Goal: Task Accomplishment & Management: Manage account settings

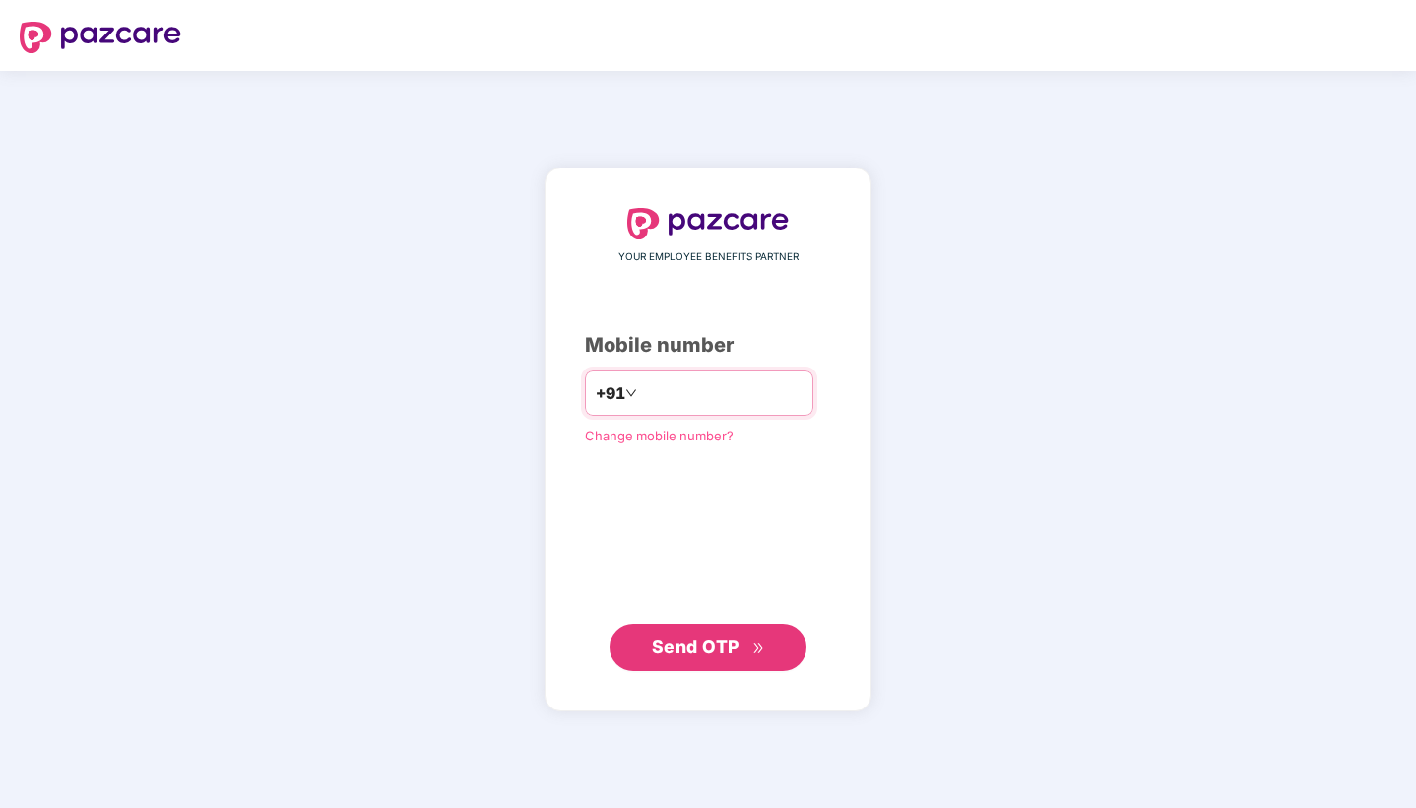
type input "**********"
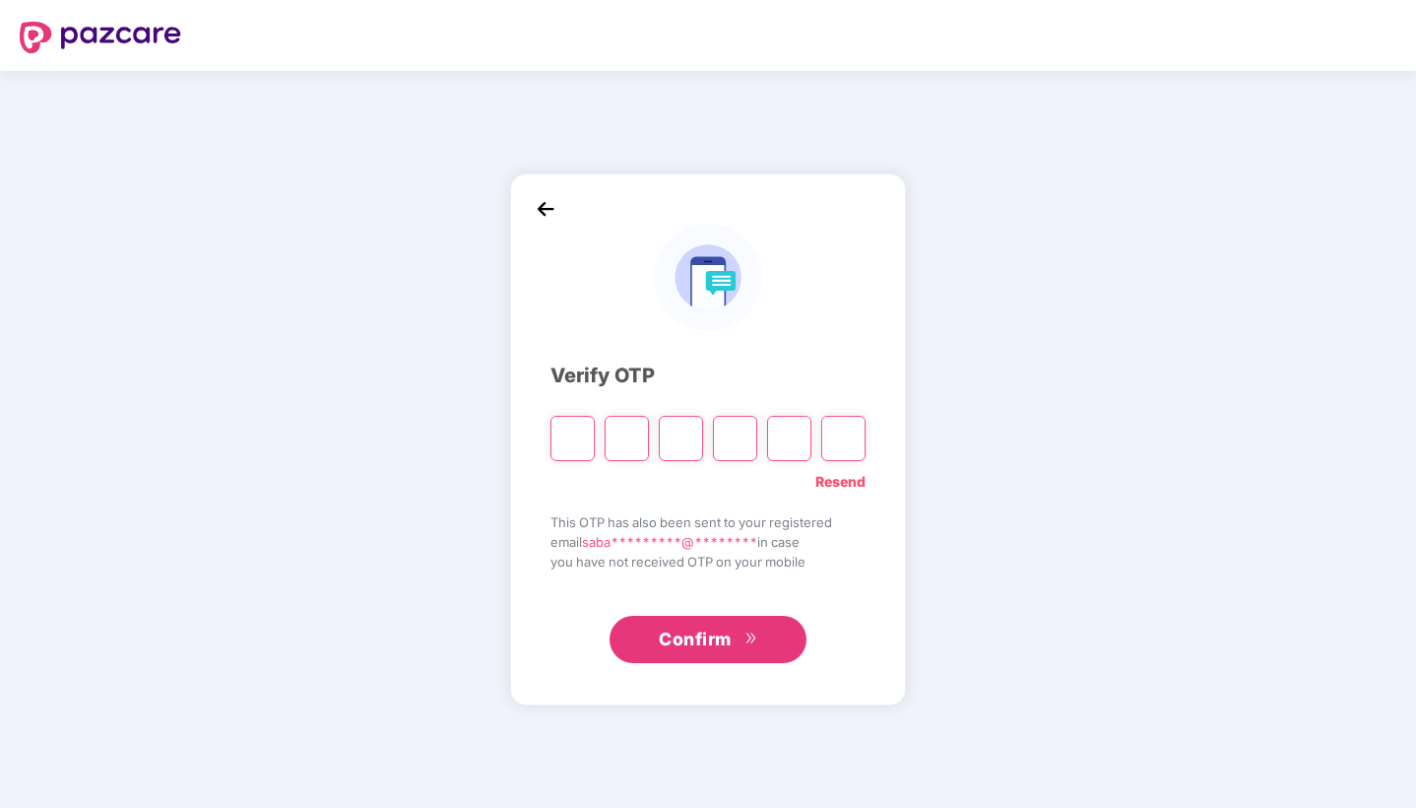
type input "*"
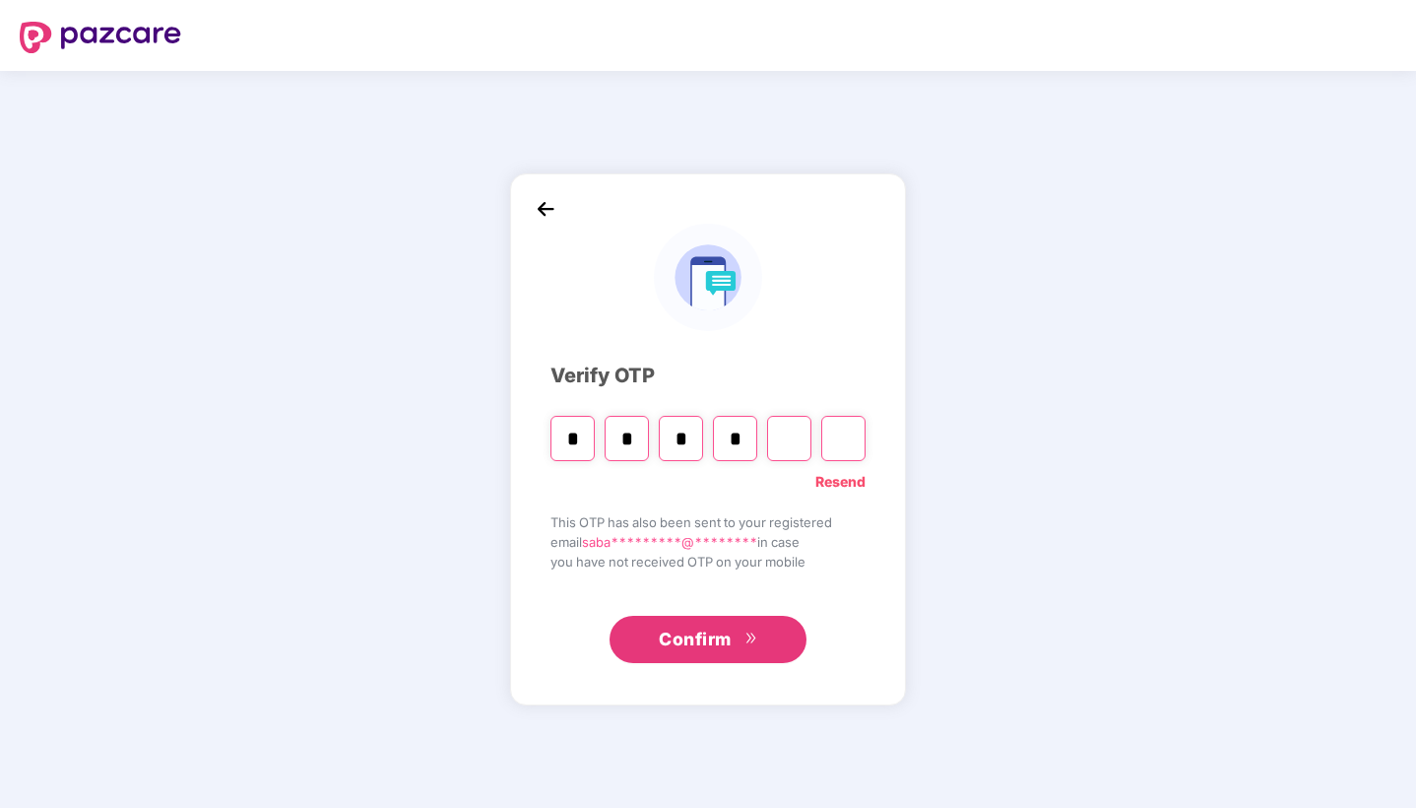
type input "*"
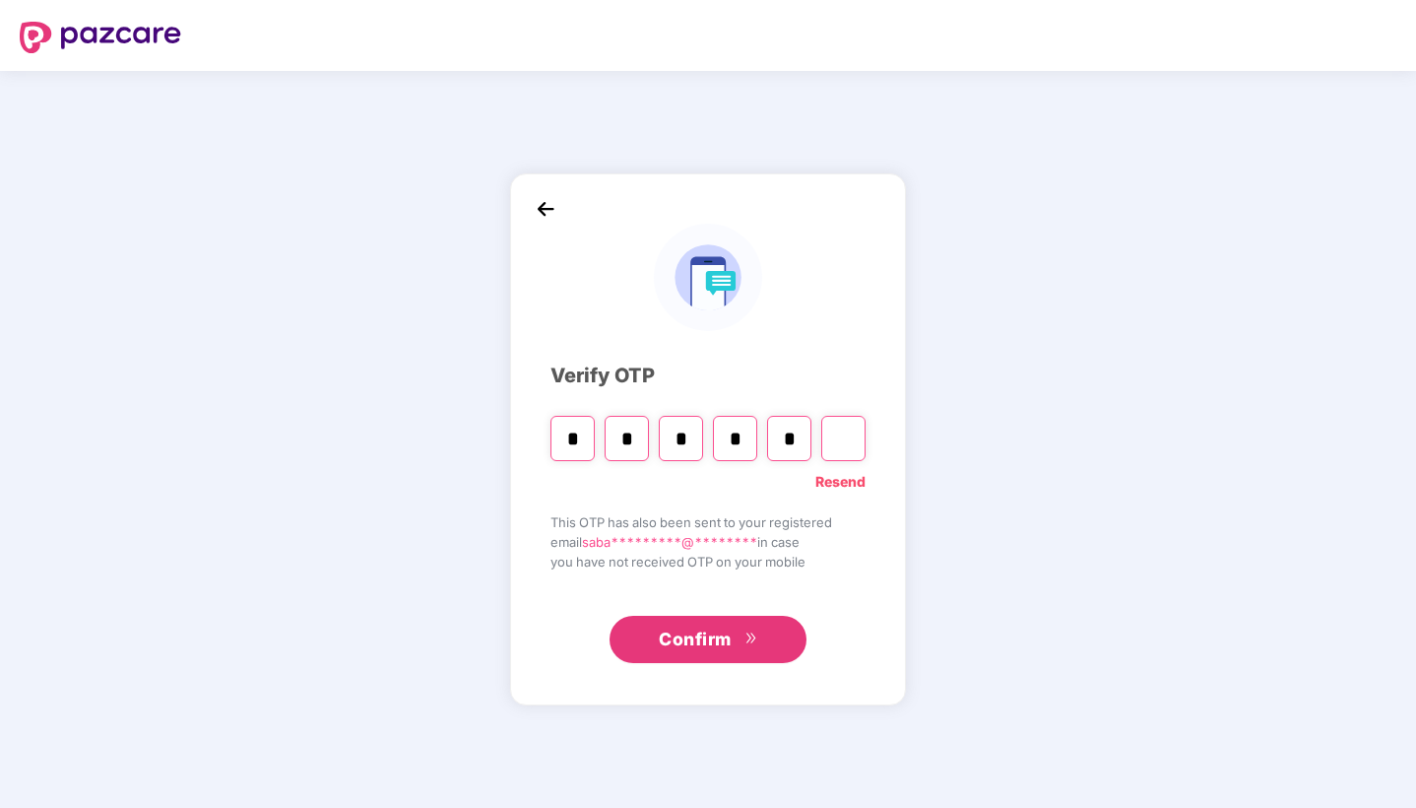
type input "*"
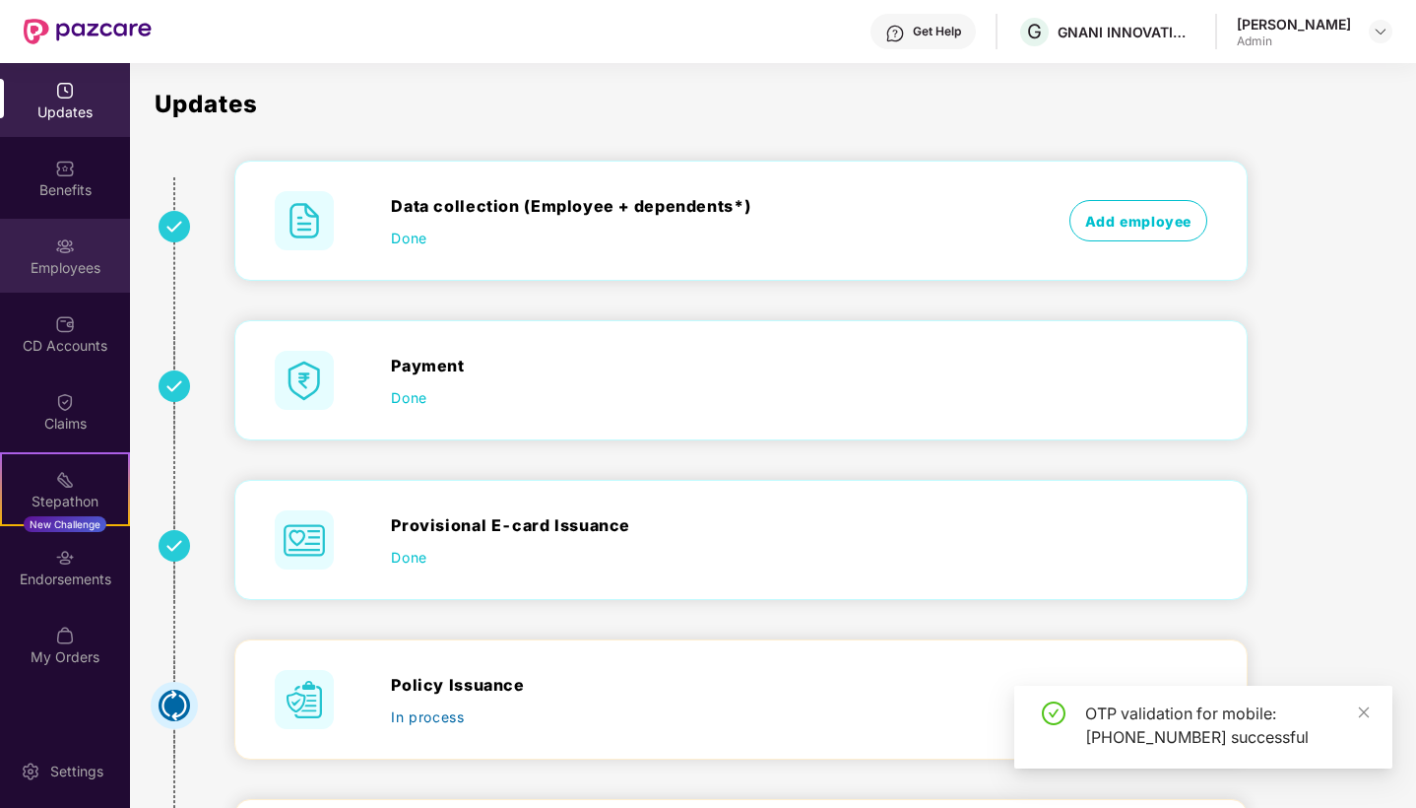
click at [35, 252] on div "Employees" at bounding box center [65, 256] width 130 height 74
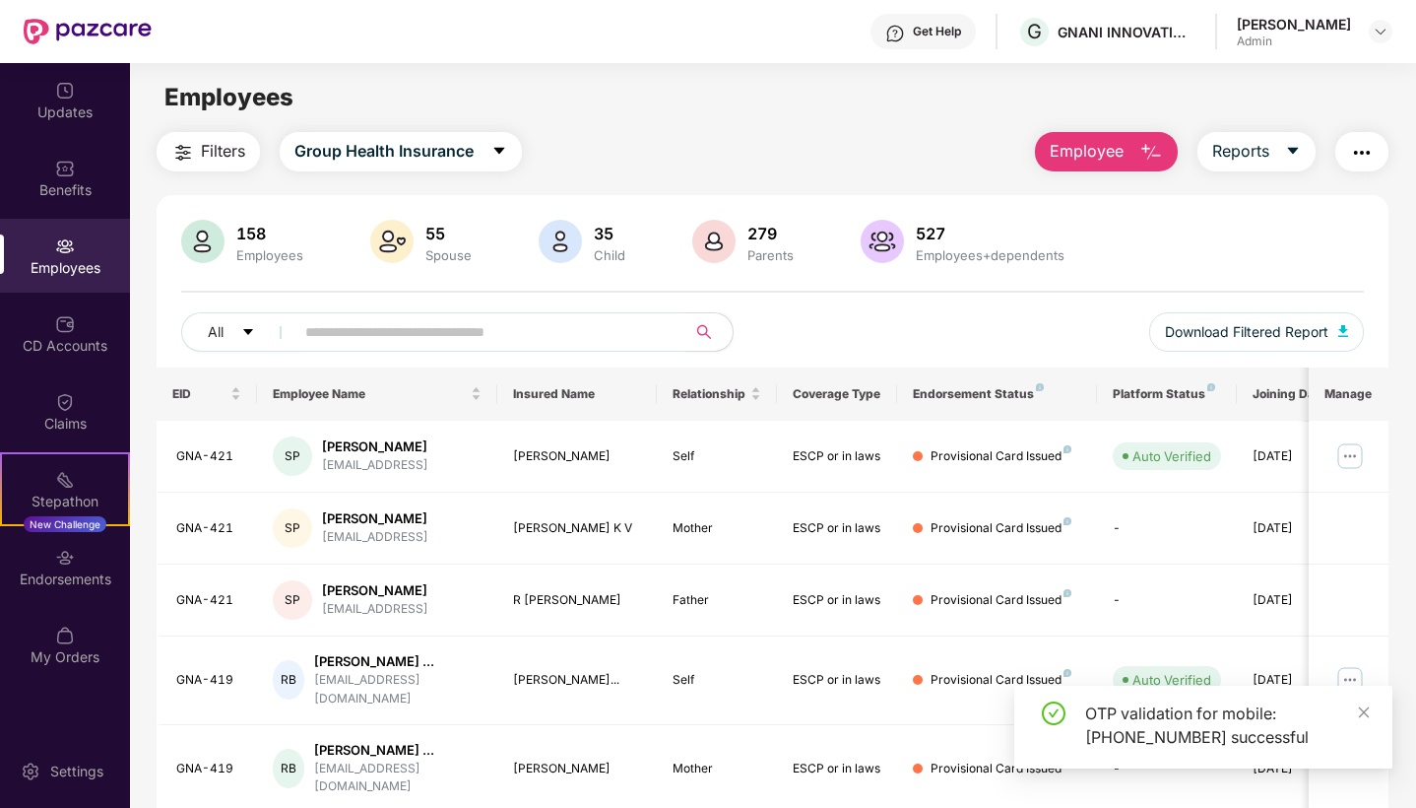
click at [546, 336] on input "text" at bounding box center [482, 332] width 354 height 30
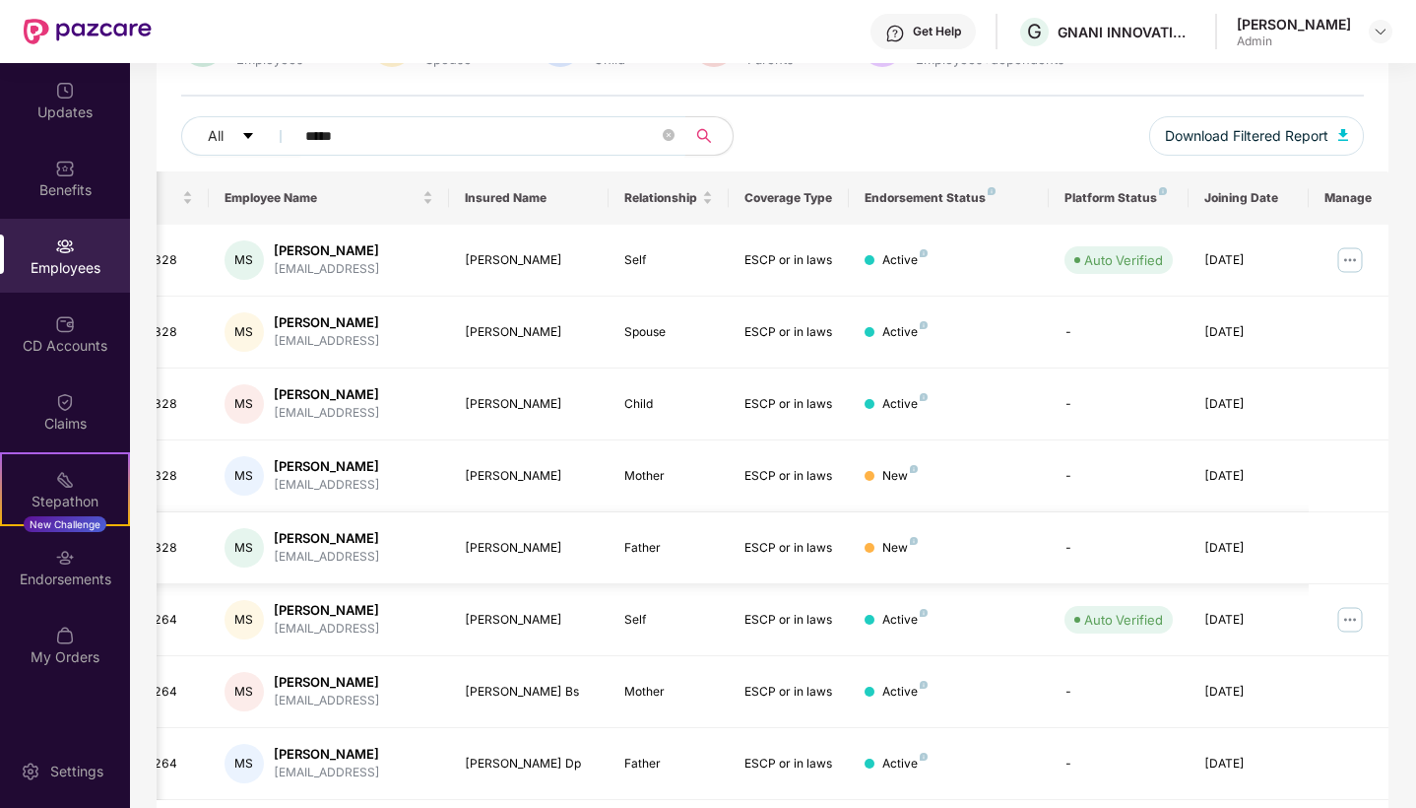
scroll to position [0, 49]
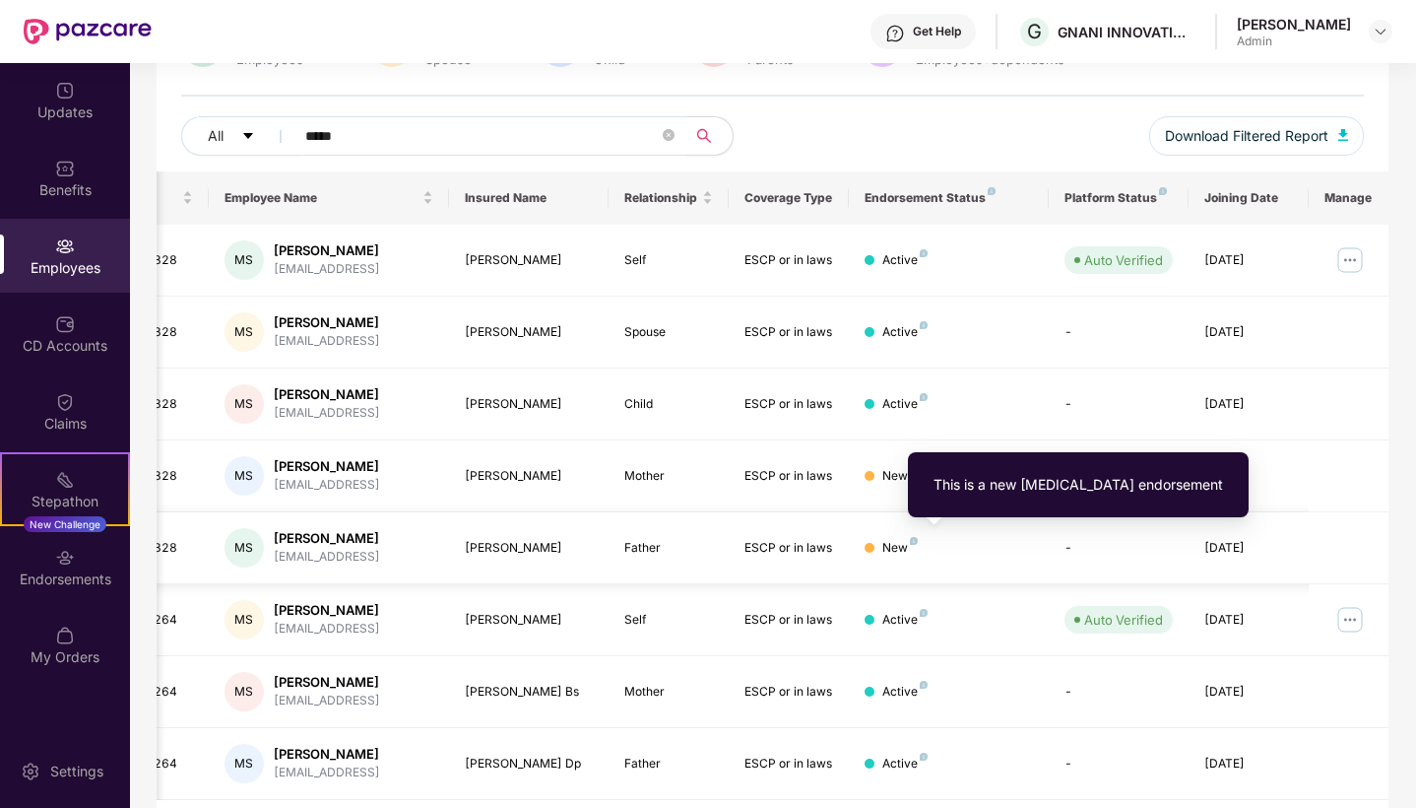
type input "*****"
click at [912, 539] on img at bounding box center [914, 541] width 8 height 8
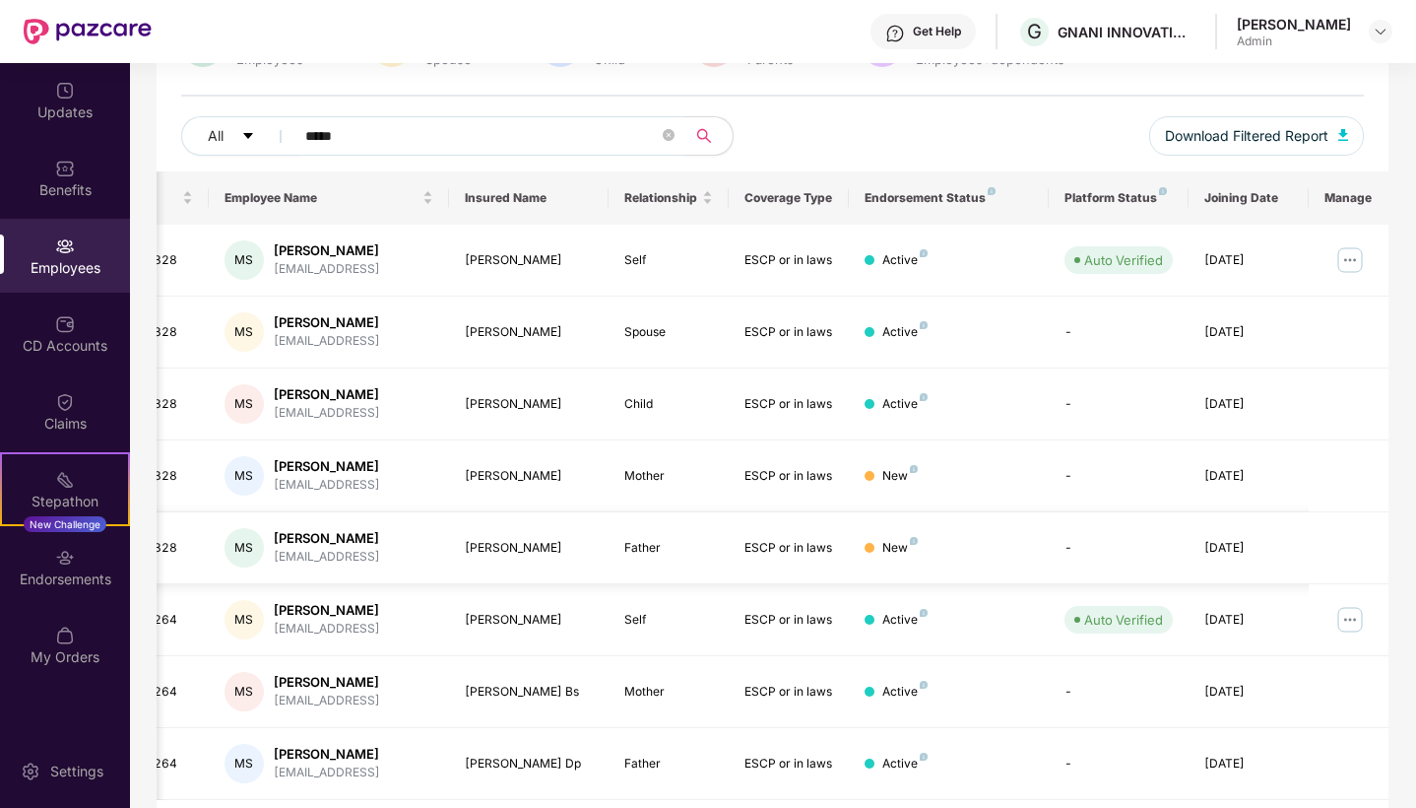
click at [362, 544] on div "[PERSON_NAME]" at bounding box center [327, 538] width 106 height 19
click at [902, 549] on div "New" at bounding box center [900, 548] width 35 height 19
click at [901, 537] on td "New" at bounding box center [949, 548] width 200 height 72
click at [910, 539] on img at bounding box center [914, 541] width 8 height 8
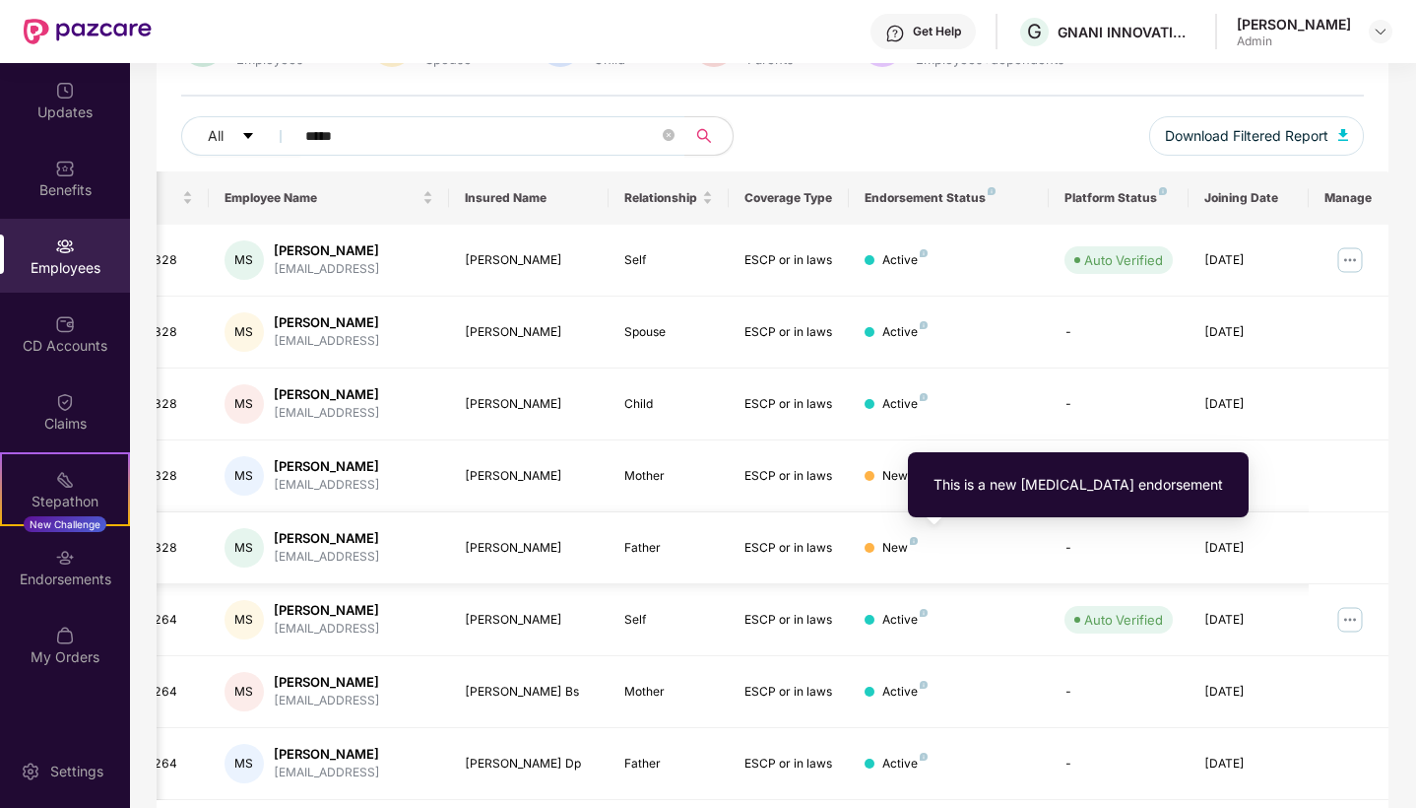
click at [911, 539] on img at bounding box center [914, 541] width 8 height 8
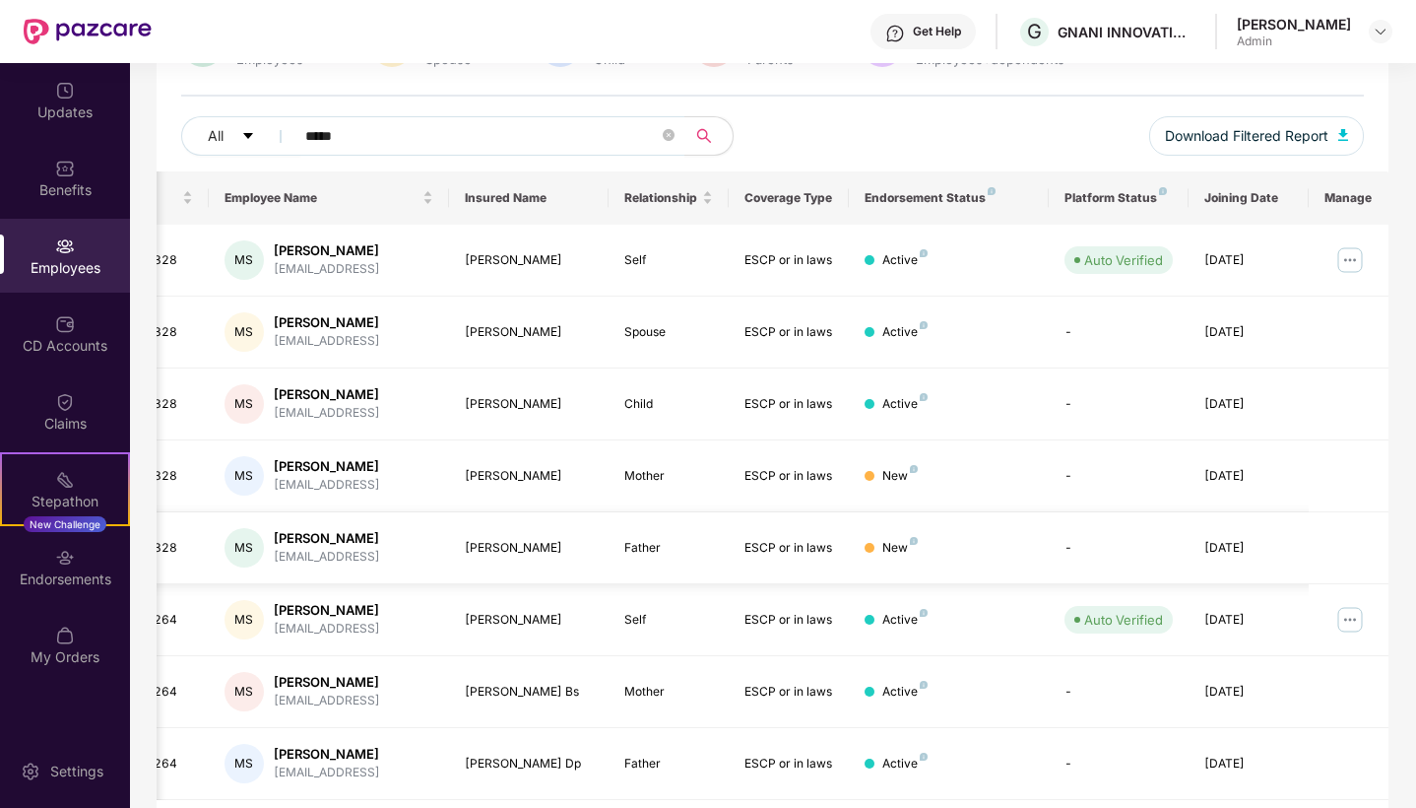
click at [308, 539] on div "[PERSON_NAME]" at bounding box center [327, 538] width 106 height 19
click at [1348, 257] on img at bounding box center [1351, 260] width 32 height 32
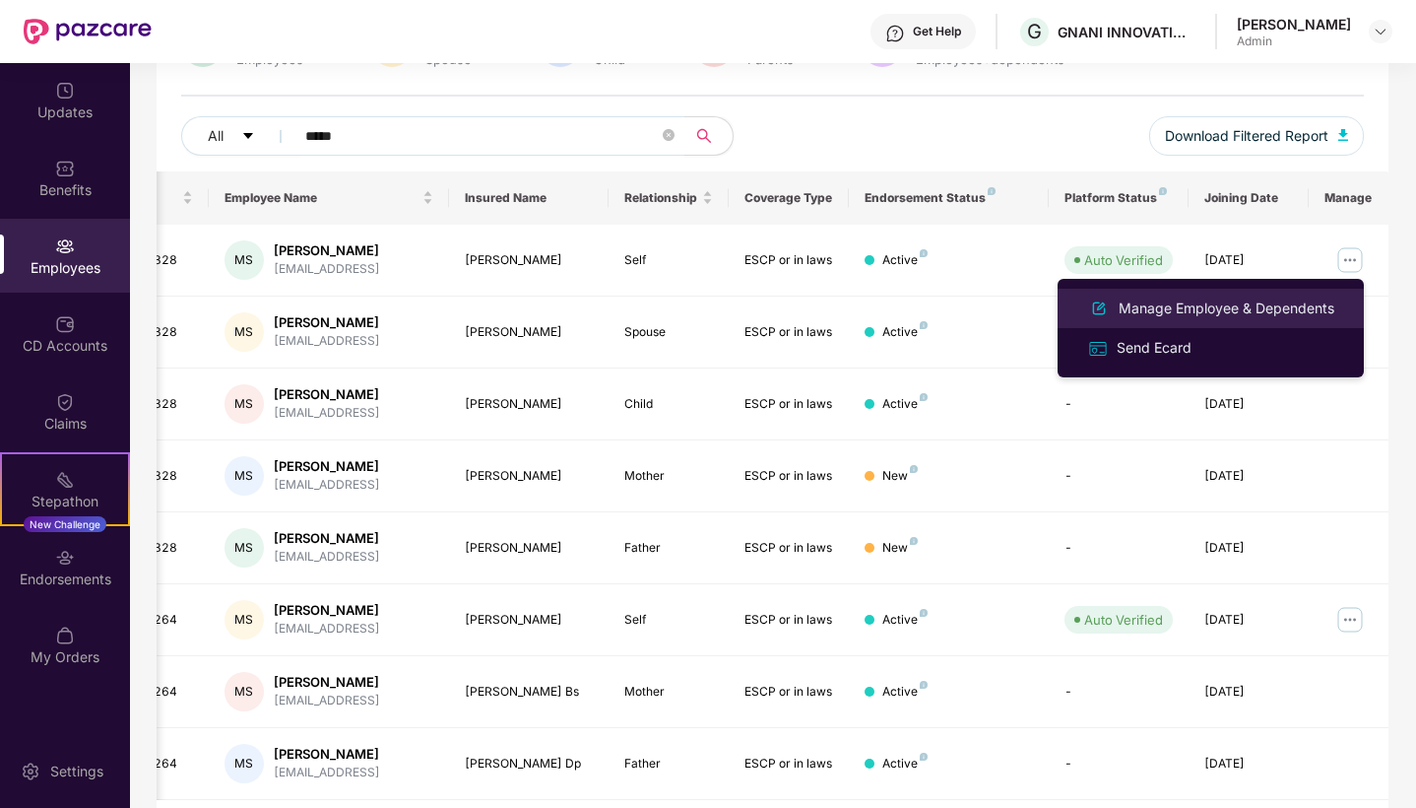
click at [1210, 313] on div "Manage Employee & Dependents" at bounding box center [1227, 308] width 224 height 22
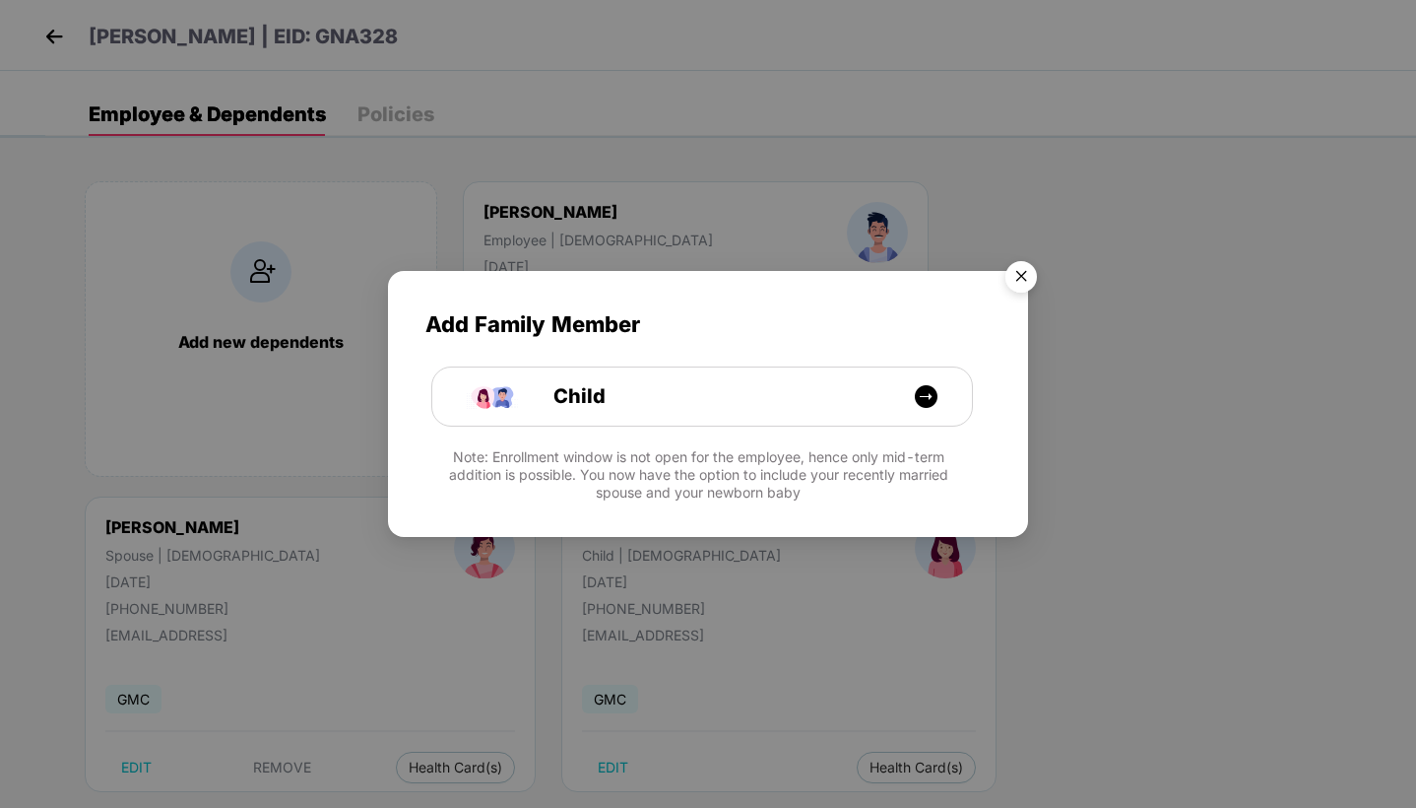
click at [1020, 285] on img "Close" at bounding box center [1021, 279] width 55 height 55
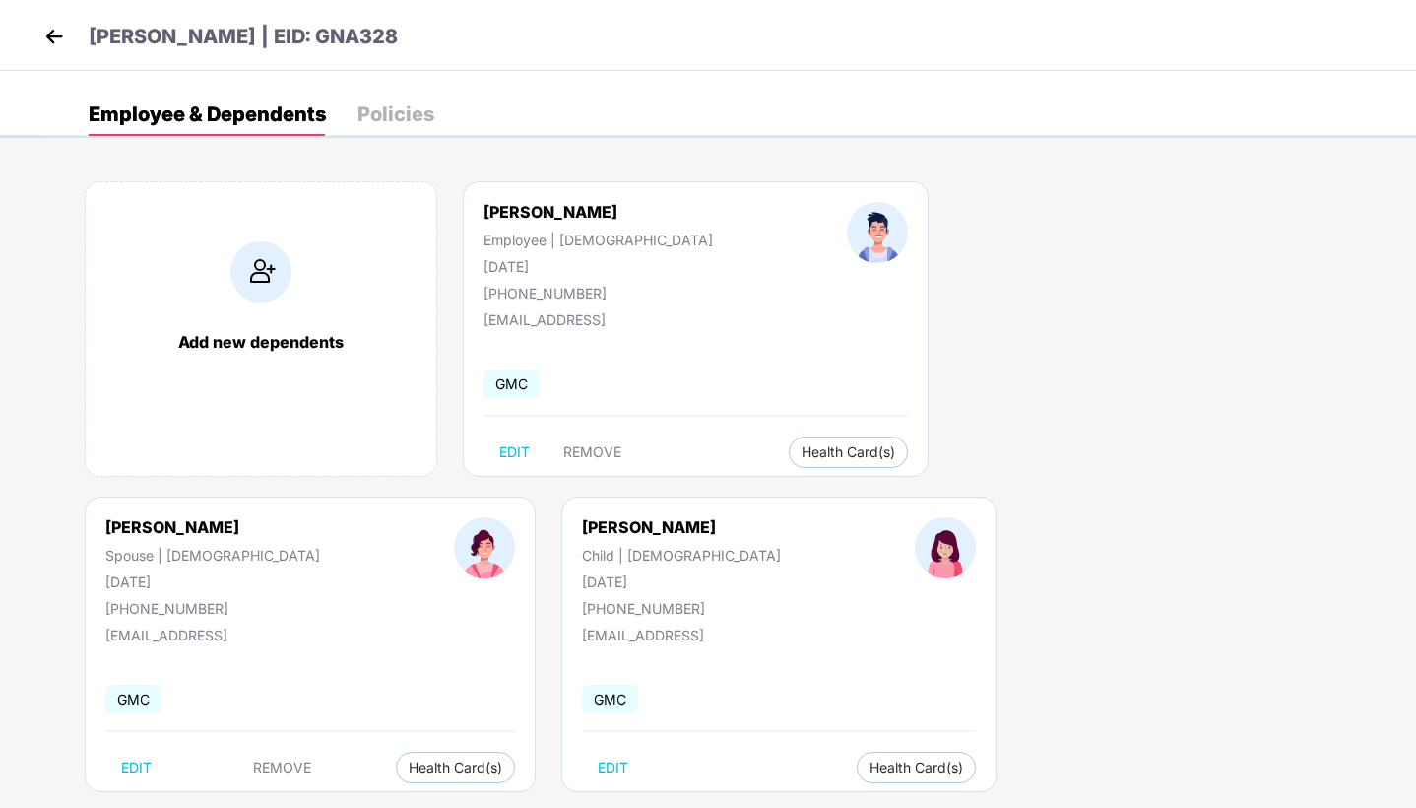
click at [411, 129] on div "Policies" at bounding box center [396, 114] width 77 height 43
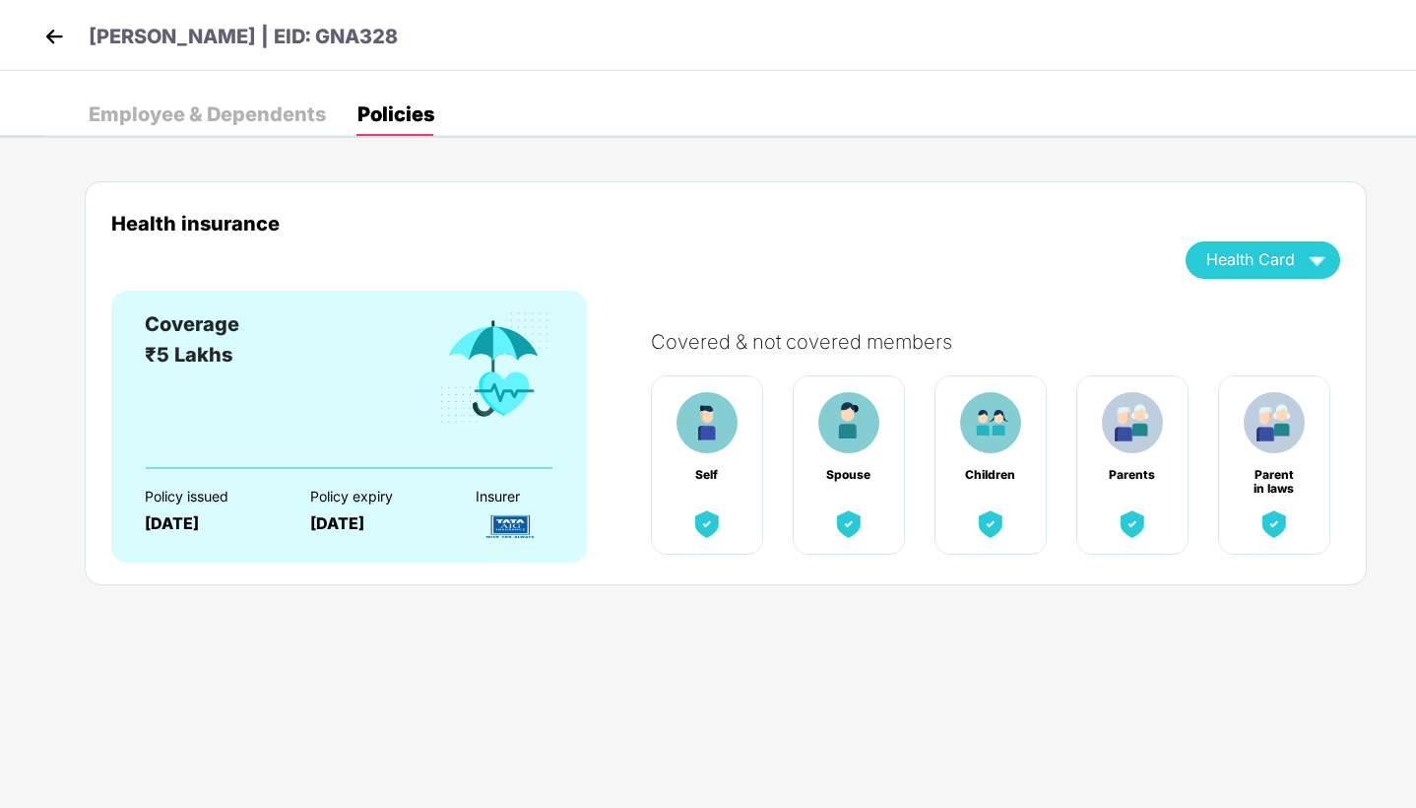
click at [159, 117] on div "Employee & Dependents" at bounding box center [207, 114] width 237 height 20
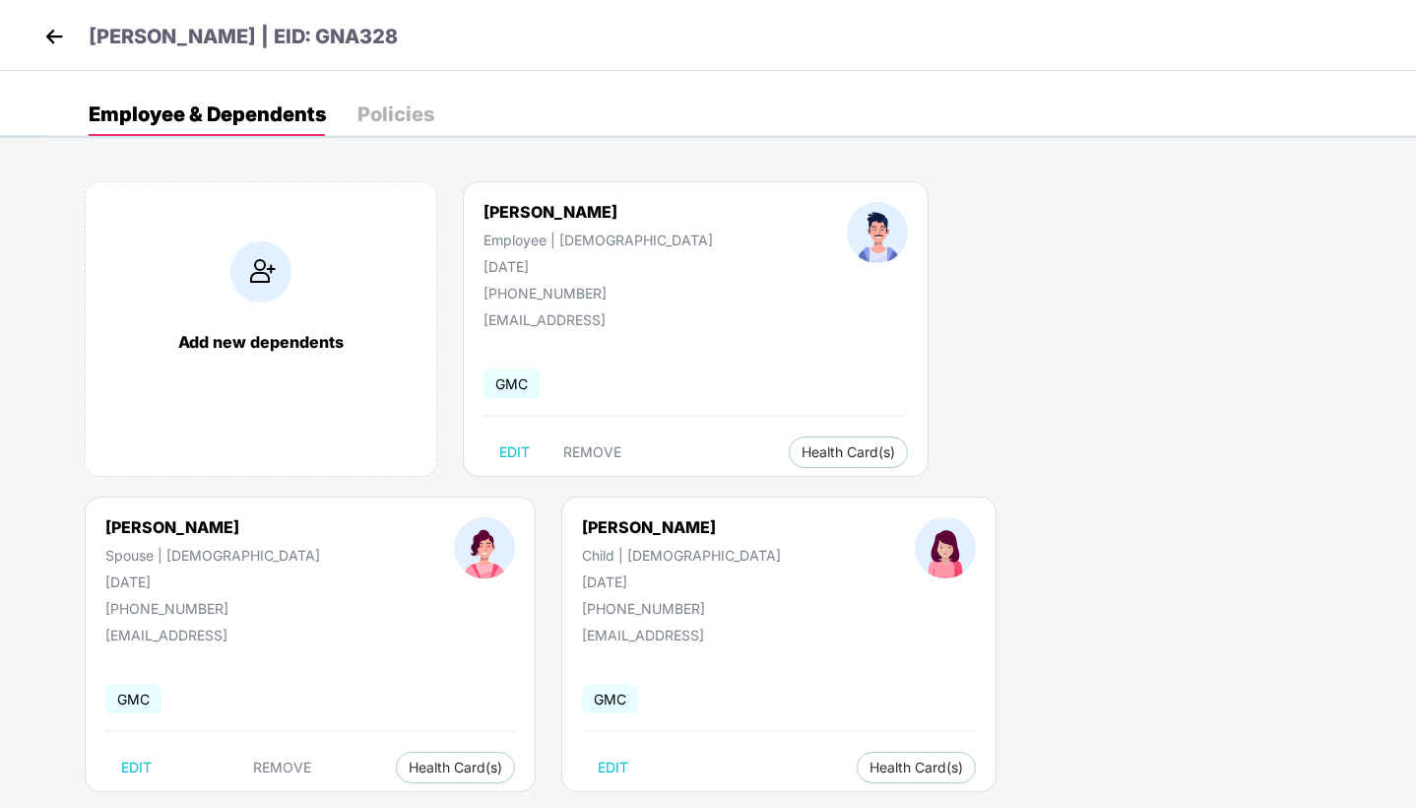
click at [64, 46] on img at bounding box center [54, 37] width 30 height 30
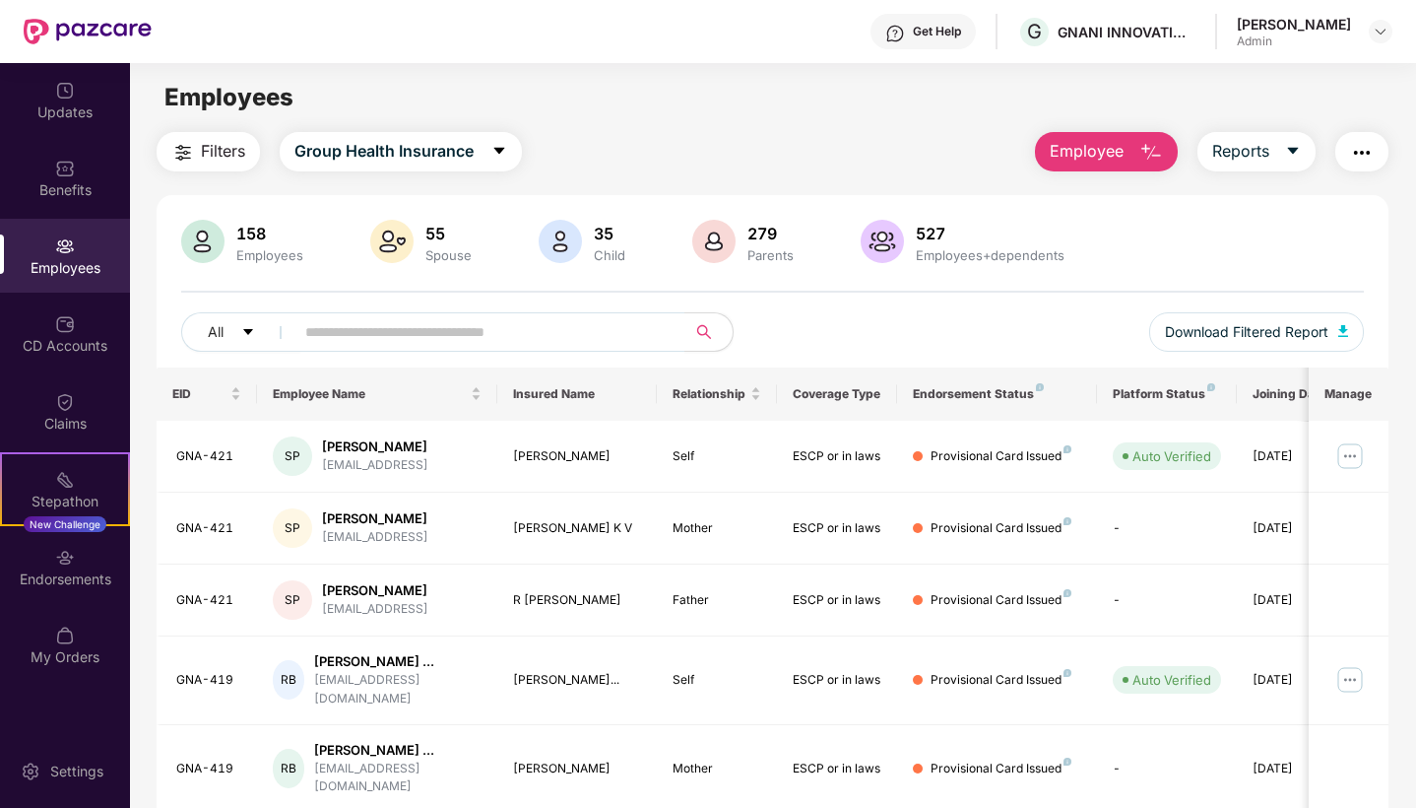
click at [1232, 3] on div "Get Help G GNANI INNOVATIONS PRIVATE LIMITED [PERSON_NAME] Admin" at bounding box center [772, 31] width 1241 height 63
click at [104, 364] on div "CD Accounts" at bounding box center [65, 333] width 130 height 74
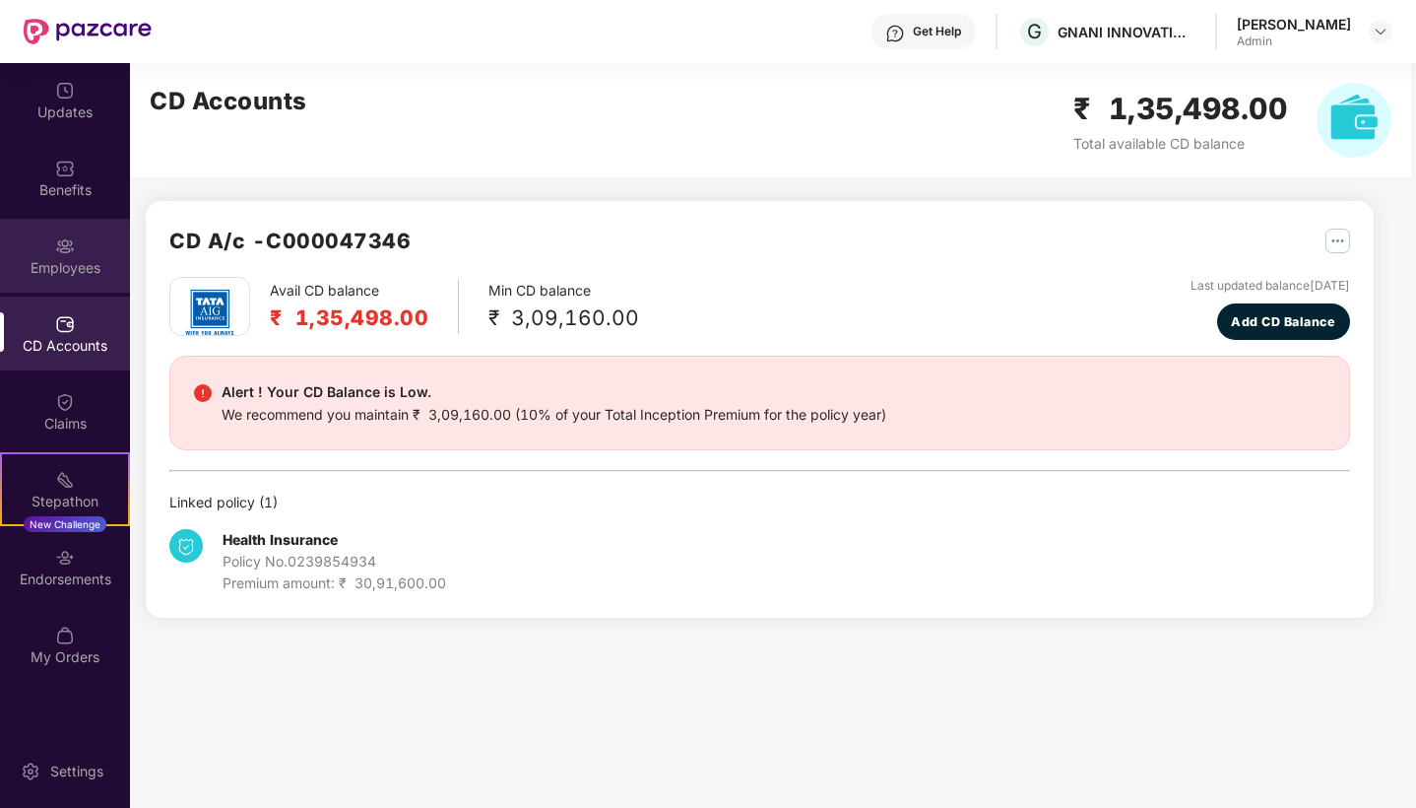
click at [100, 238] on div "Employees" at bounding box center [65, 256] width 130 height 74
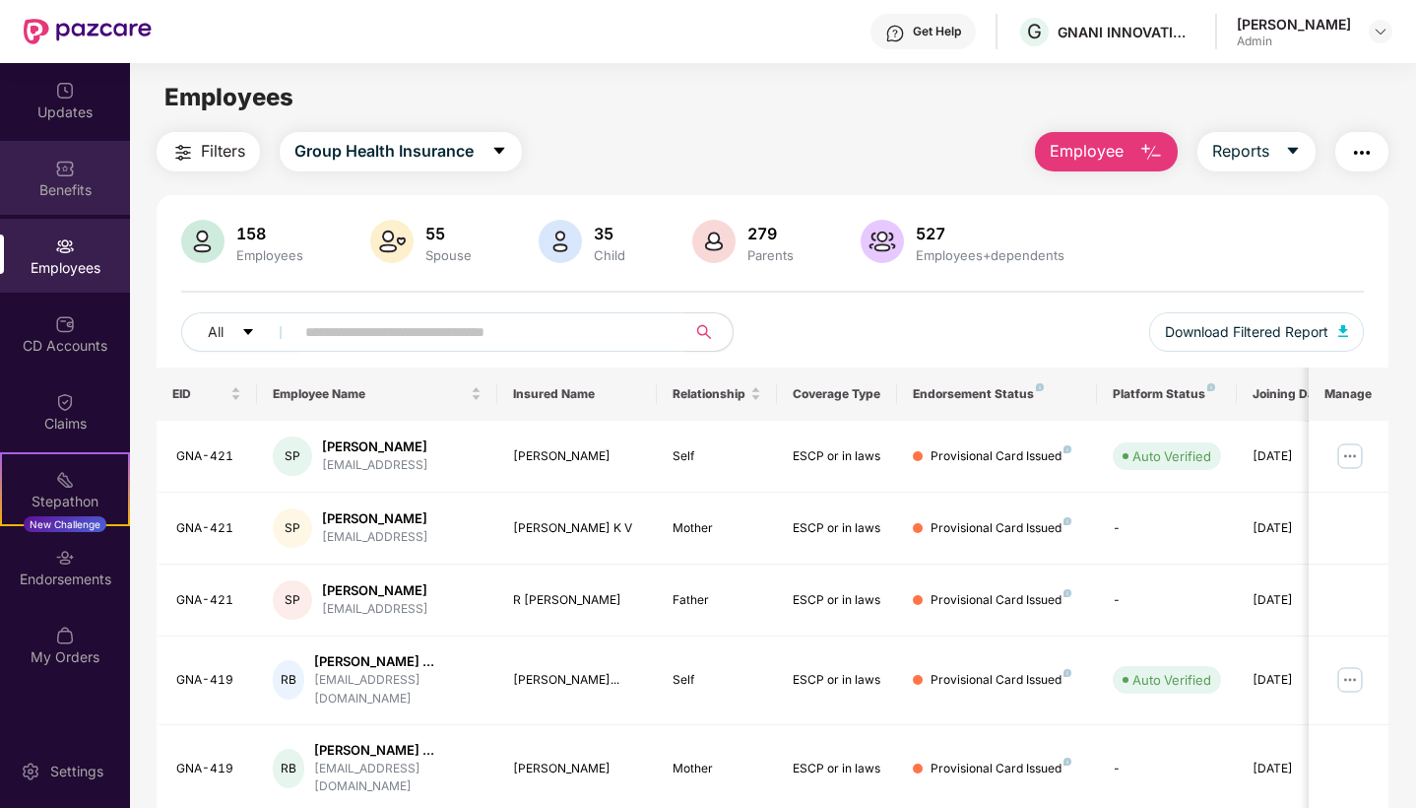
click at [100, 175] on div "Benefits" at bounding box center [65, 178] width 130 height 74
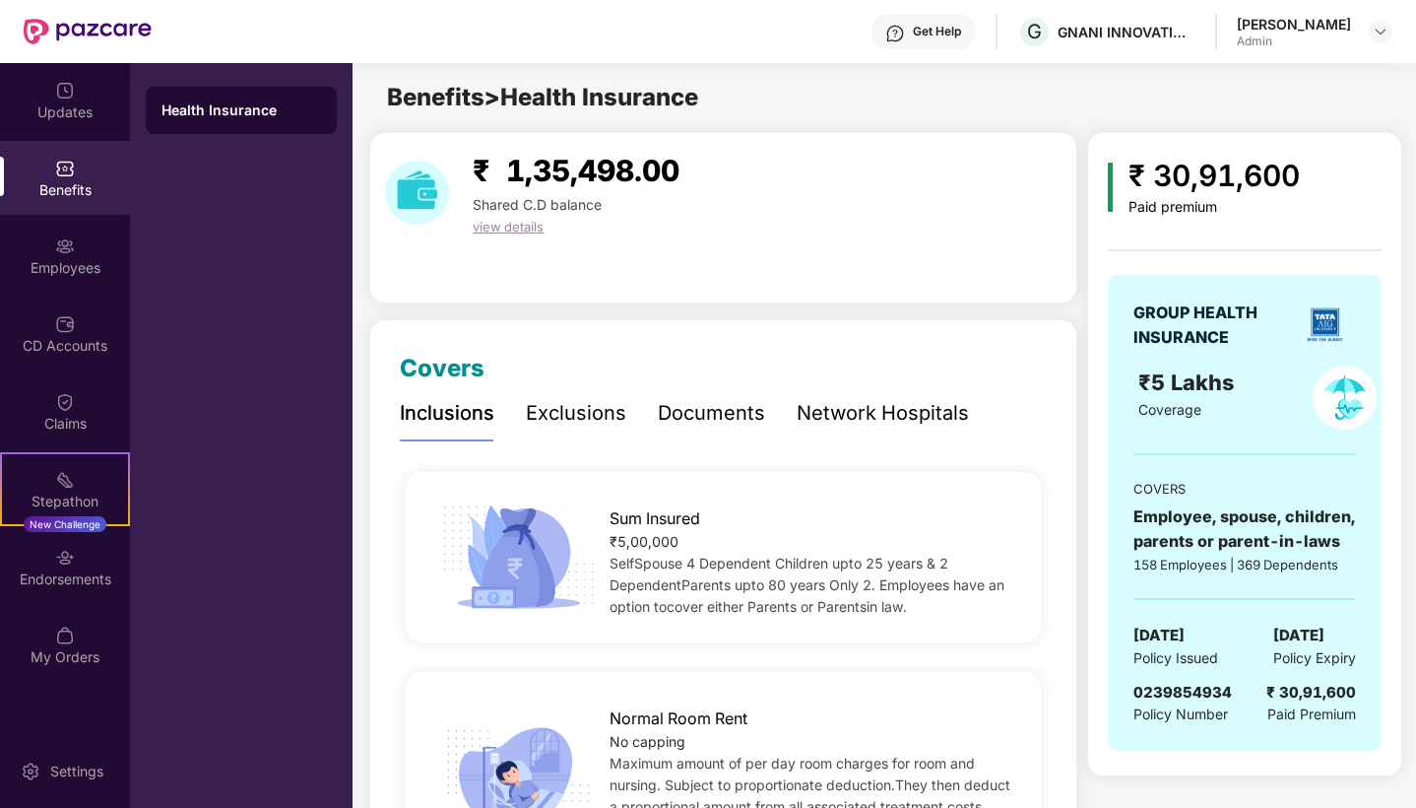
click at [1057, 92] on div "Benefits > Health Insurance" at bounding box center [884, 97] width 1062 height 37
click at [90, 292] on div "Employees" at bounding box center [65, 256] width 130 height 74
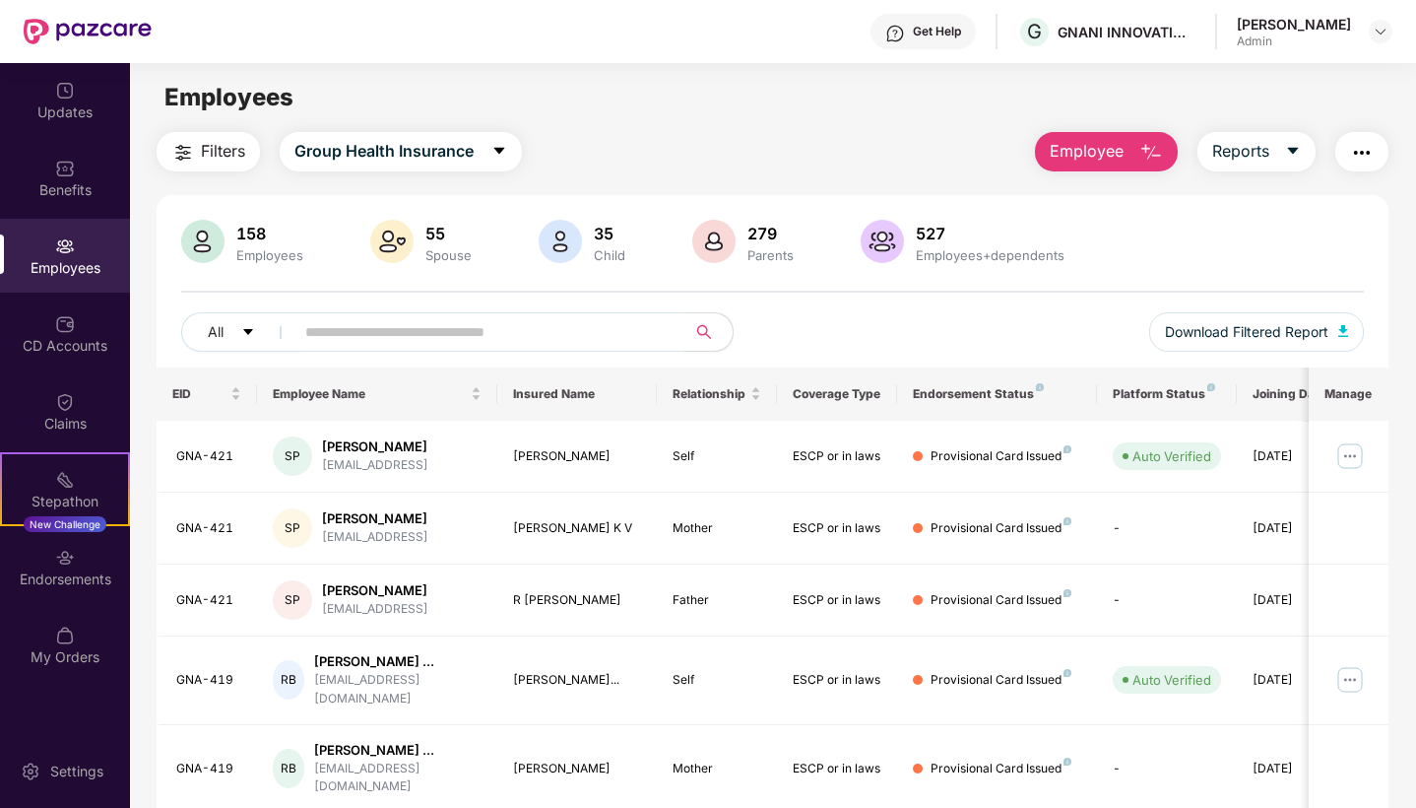
click at [1259, 239] on div "158 Employees 55 Spouse 35 Child 279 Parents 527 Employees+dependents" at bounding box center [772, 243] width 1183 height 47
click at [955, 257] on div "Employees+dependents" at bounding box center [990, 255] width 157 height 16
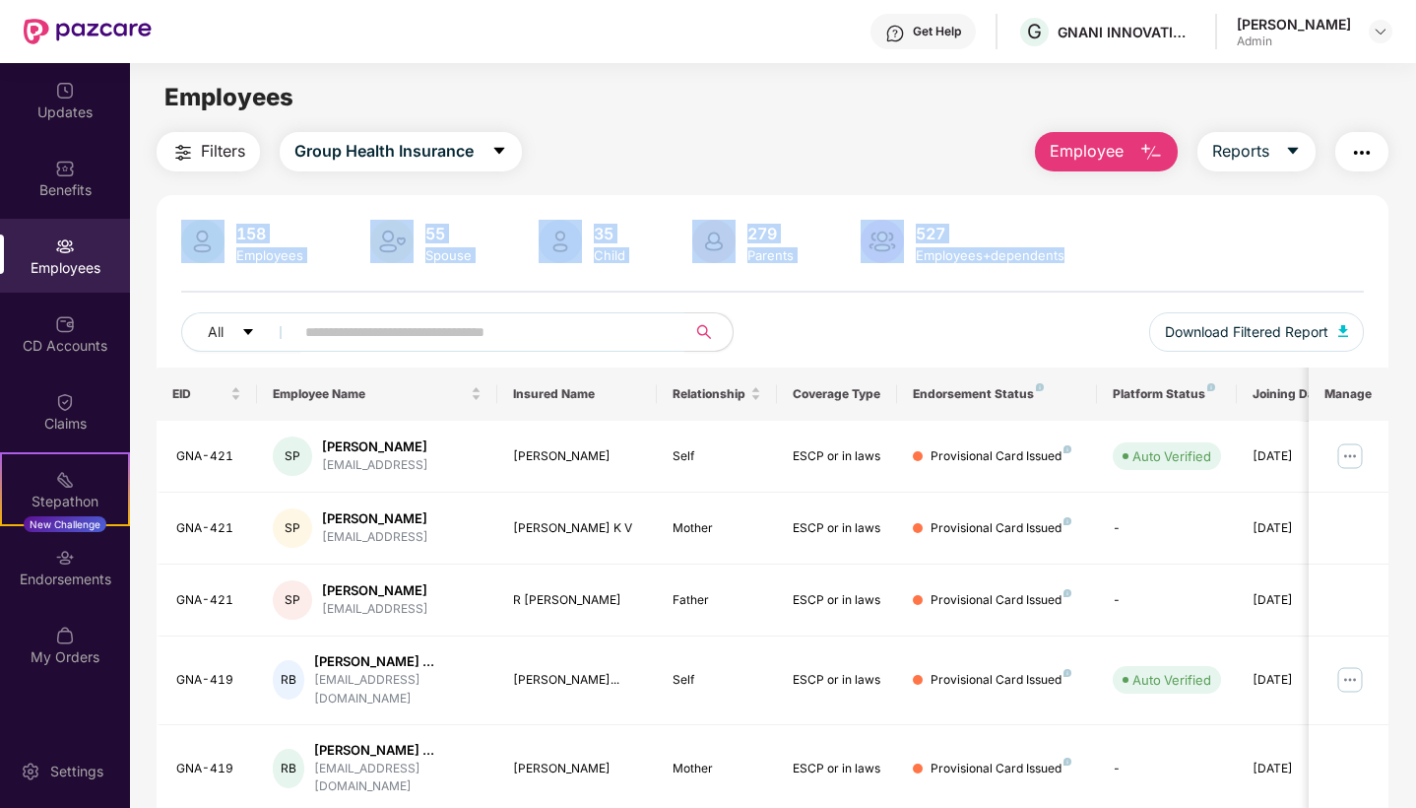
drag, startPoint x: 1139, startPoint y: 265, endPoint x: 189, endPoint y: 219, distance: 950.7
click at [187, 213] on div "158 Employees 55 Spouse 35 Child 279 Parents 527 Employees+dependents All Downl…" at bounding box center [773, 788] width 1232 height 1186
click at [167, 220] on div "158 Employees 55 Spouse 35 Child 279 Parents 527 Employees+dependents All Downl…" at bounding box center [773, 294] width 1232 height 148
drag, startPoint x: 170, startPoint y: 216, endPoint x: 1025, endPoint y: 263, distance: 856.3
click at [1025, 262] on div "158 Employees 55 Spouse 35 Child 279 Parents 527 Employees+dependents All Downl…" at bounding box center [773, 788] width 1232 height 1186
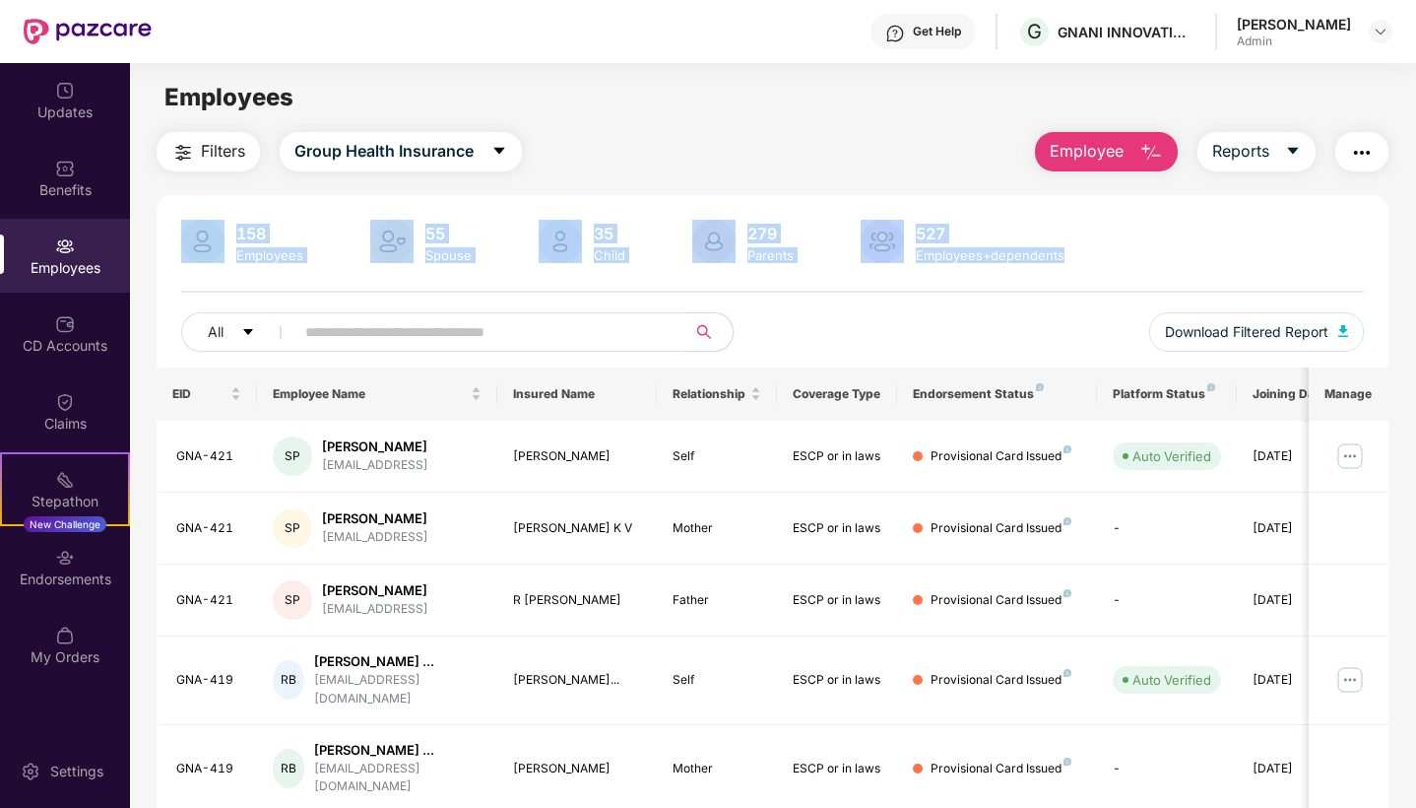
click at [1107, 257] on div "158 Employees 55 Spouse 35 Child 279 Parents 527 Employees+dependents" at bounding box center [772, 243] width 1183 height 47
